Goal: Information Seeking & Learning: Learn about a topic

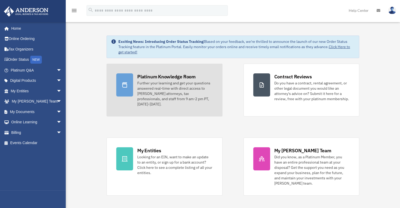
click at [174, 87] on div "Further your learning and get your questions answered real-time with direct acc…" at bounding box center [174, 93] width 75 height 26
click at [173, 89] on div "Further your learning and get your questions answered real-time with direct acc…" at bounding box center [174, 93] width 75 height 26
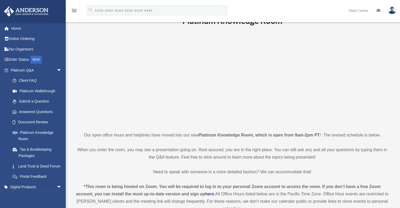
scroll to position [131, 0]
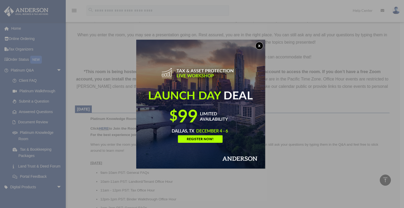
click at [260, 50] on img at bounding box center [200, 104] width 129 height 129
click at [263, 46] on button "x" at bounding box center [259, 46] width 8 height 8
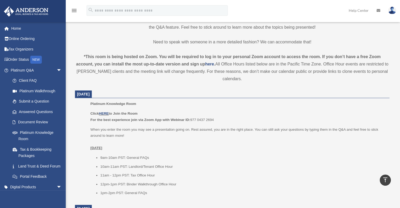
scroll to position [158, 0]
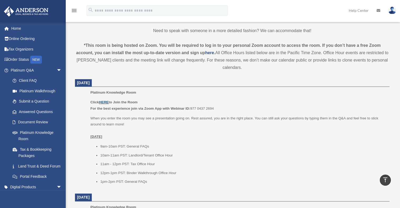
click at [105, 101] on link "HERE" at bounding box center [104, 102] width 10 height 4
